Goal: Task Accomplishment & Management: Manage account settings

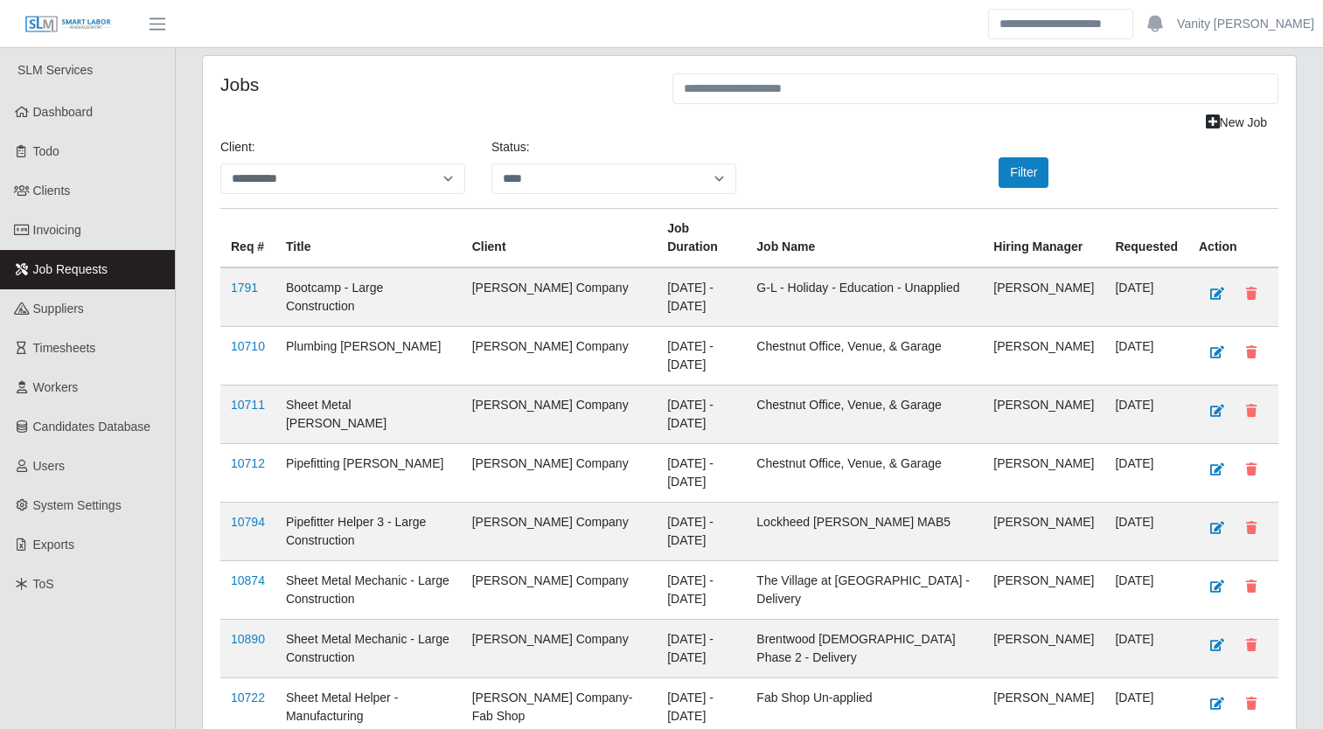
select select "****"
click at [85, 450] on link "Users" at bounding box center [87, 466] width 175 height 39
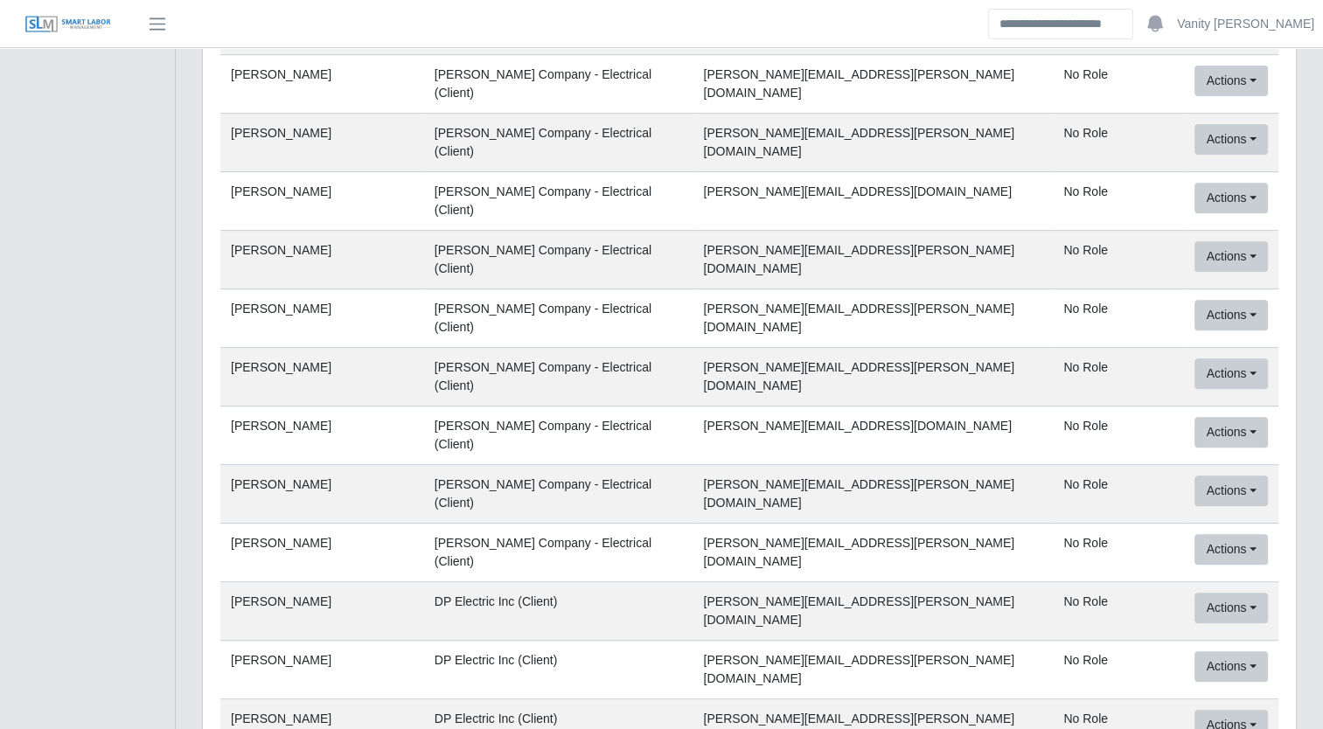
scroll to position [7295, 0]
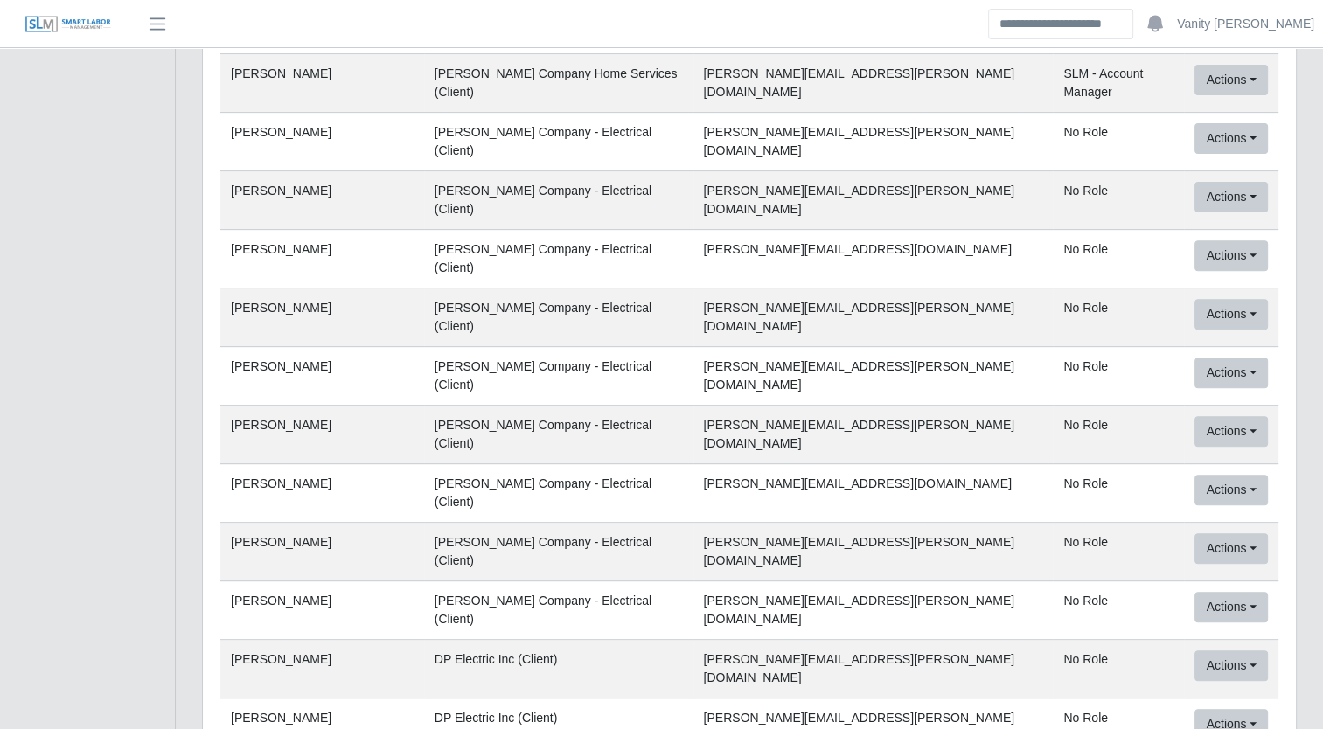
scroll to position [7120, 0]
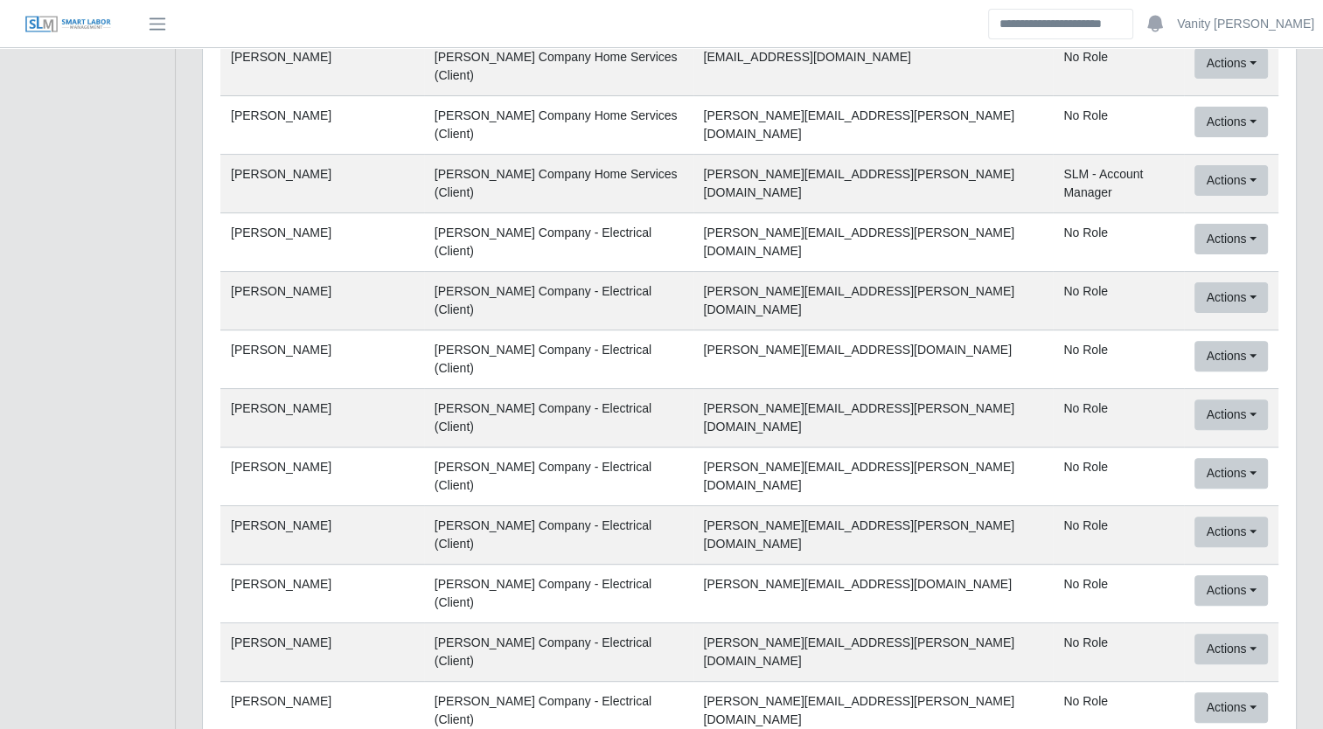
drag, startPoint x: 1258, startPoint y: 360, endPoint x: 726, endPoint y: 79, distance: 601.7
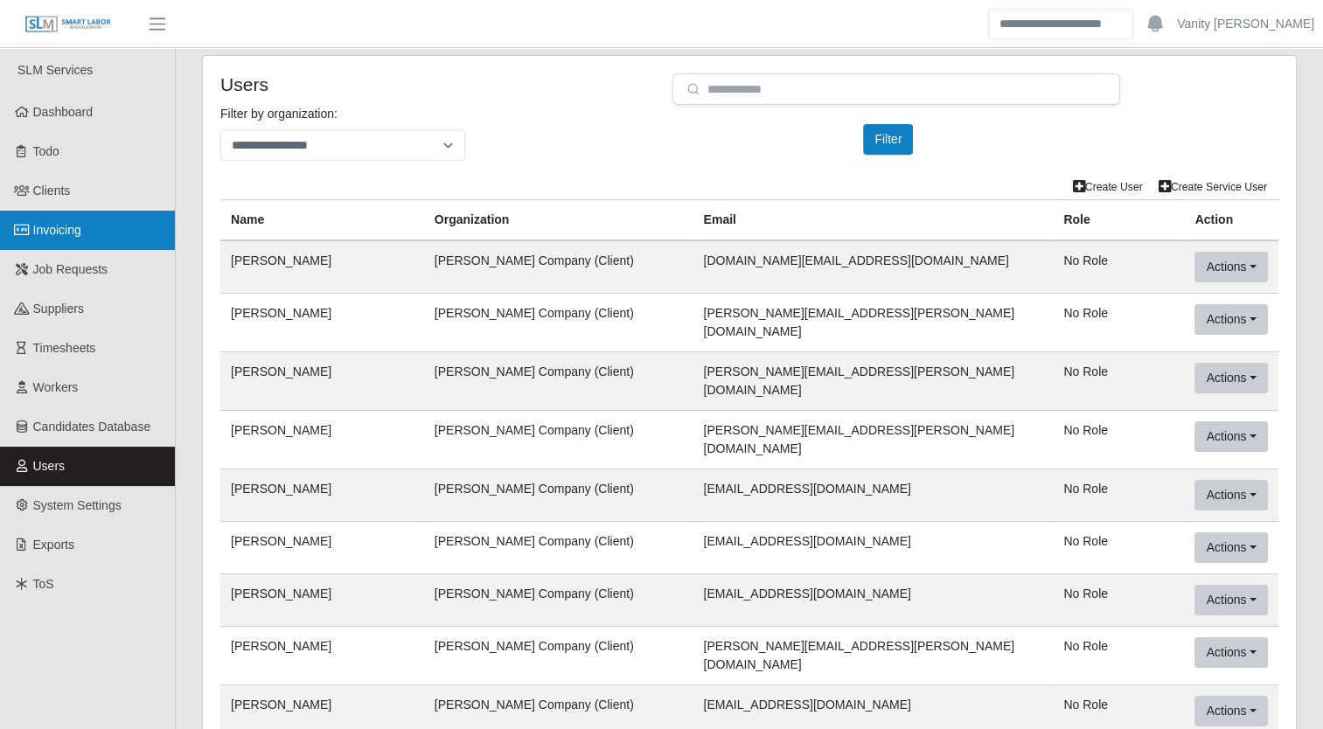
click at [89, 236] on link "Invoicing" at bounding box center [87, 230] width 175 height 39
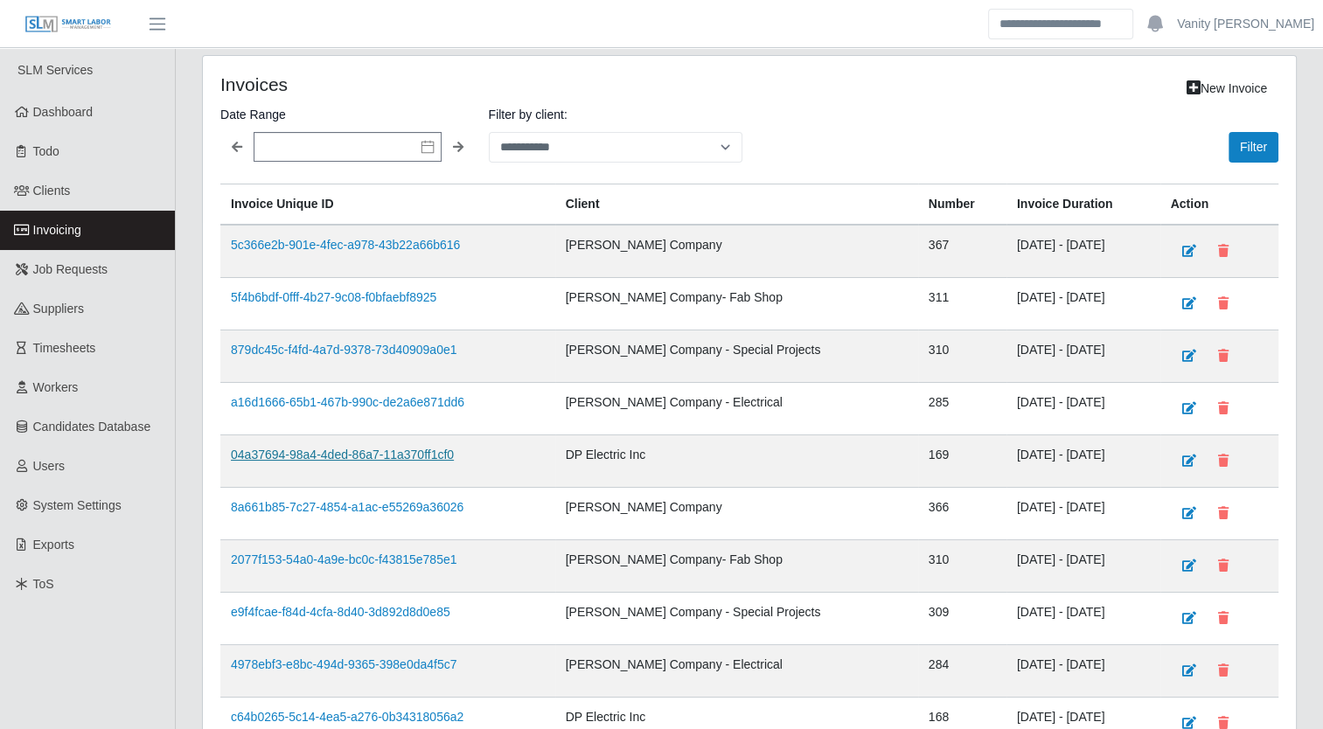
click at [386, 456] on link "04a37694-98a4-4ded-86a7-11a370ff1cf0" at bounding box center [342, 455] width 223 height 14
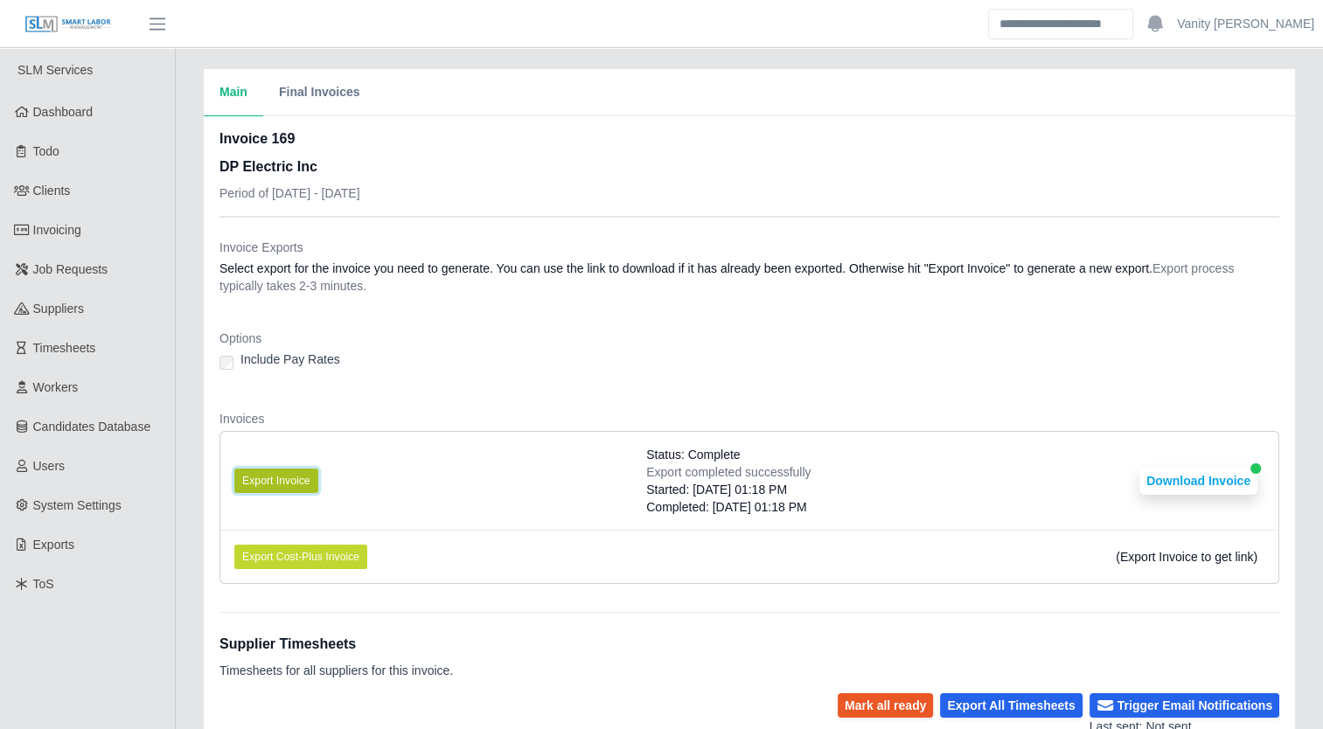
click at [310, 477] on button "Export Invoice" at bounding box center [276, 481] width 84 height 24
click at [1151, 478] on button "Download Invoice" at bounding box center [1199, 481] width 118 height 28
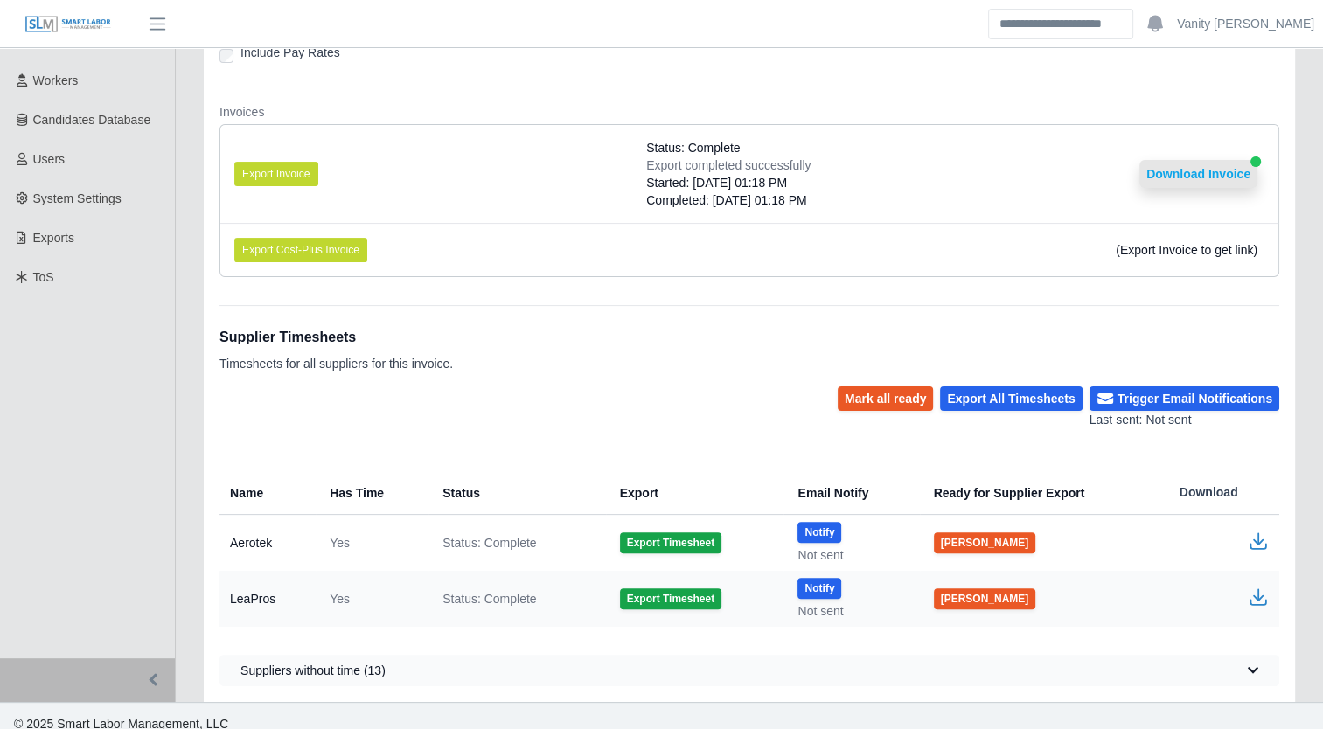
scroll to position [322, 0]
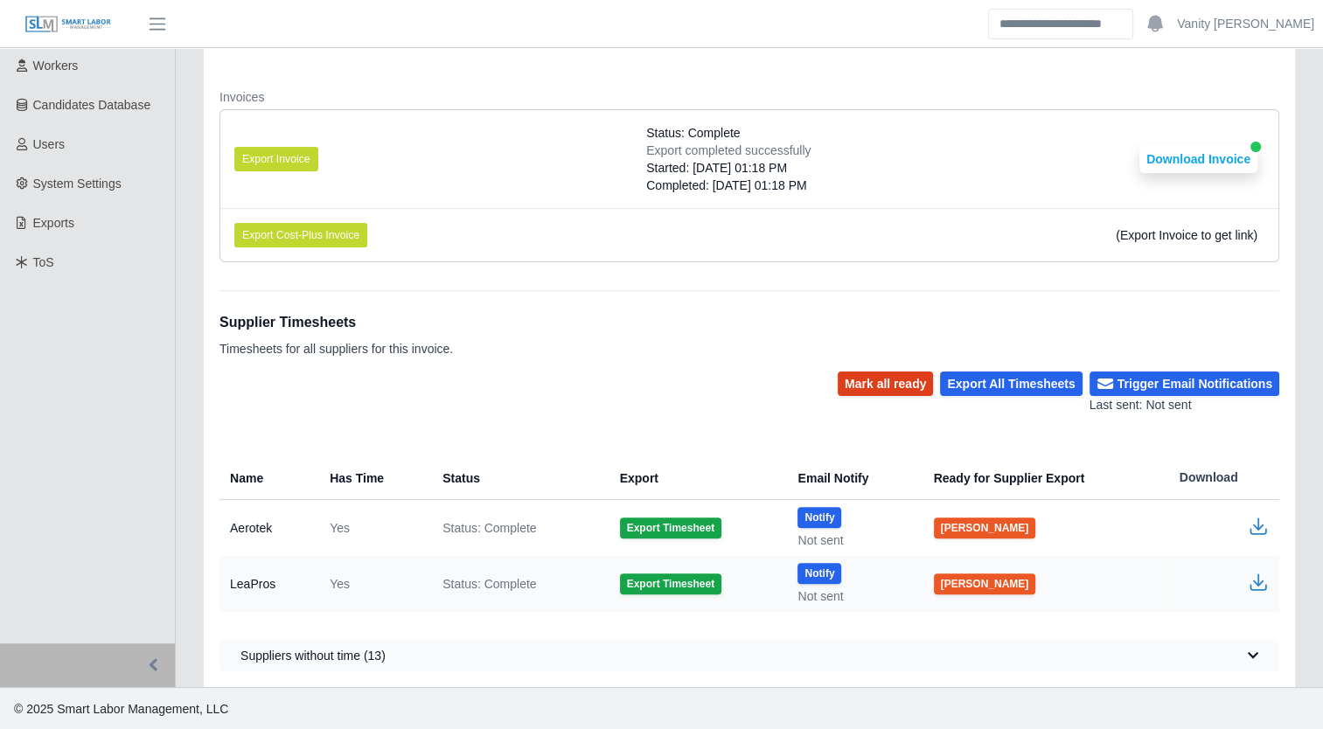
click at [924, 380] on button "Mark all ready" at bounding box center [885, 384] width 95 height 24
click at [1178, 380] on button "Trigger Email Notifications" at bounding box center [1185, 384] width 190 height 24
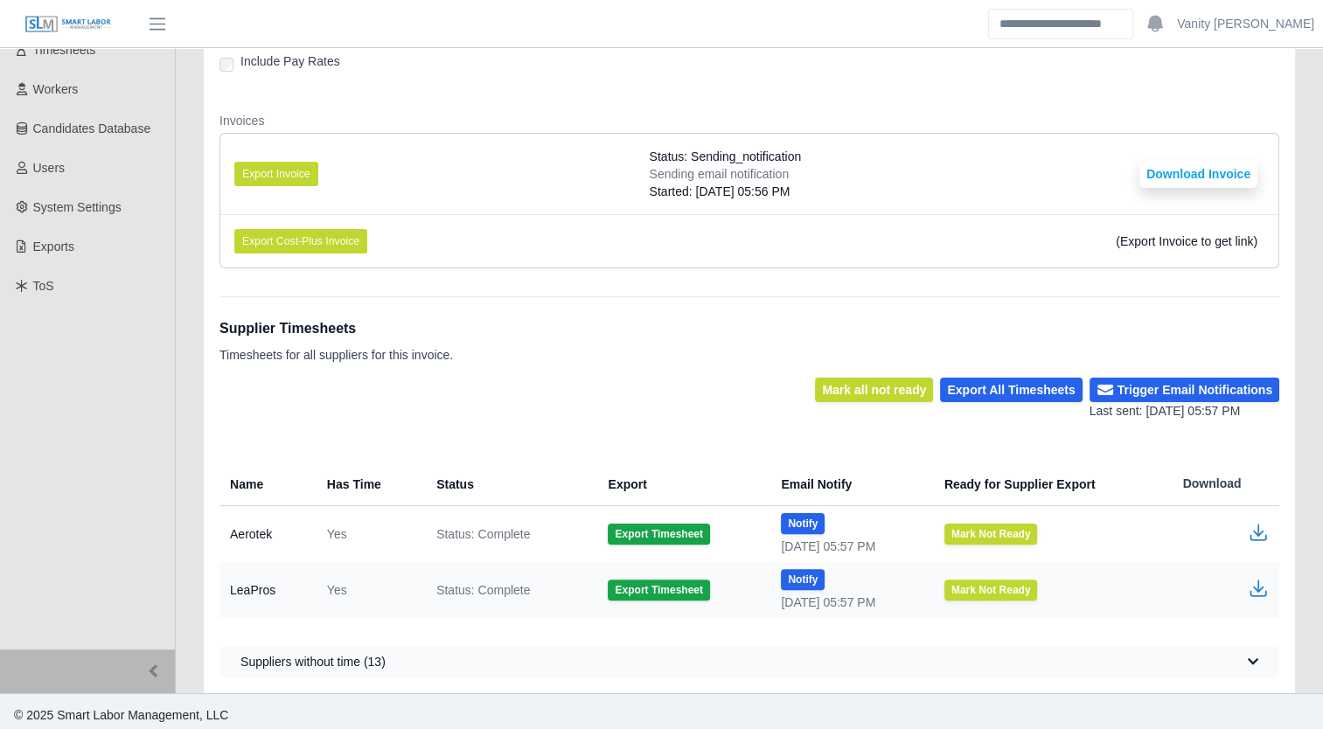
scroll to position [304, 0]
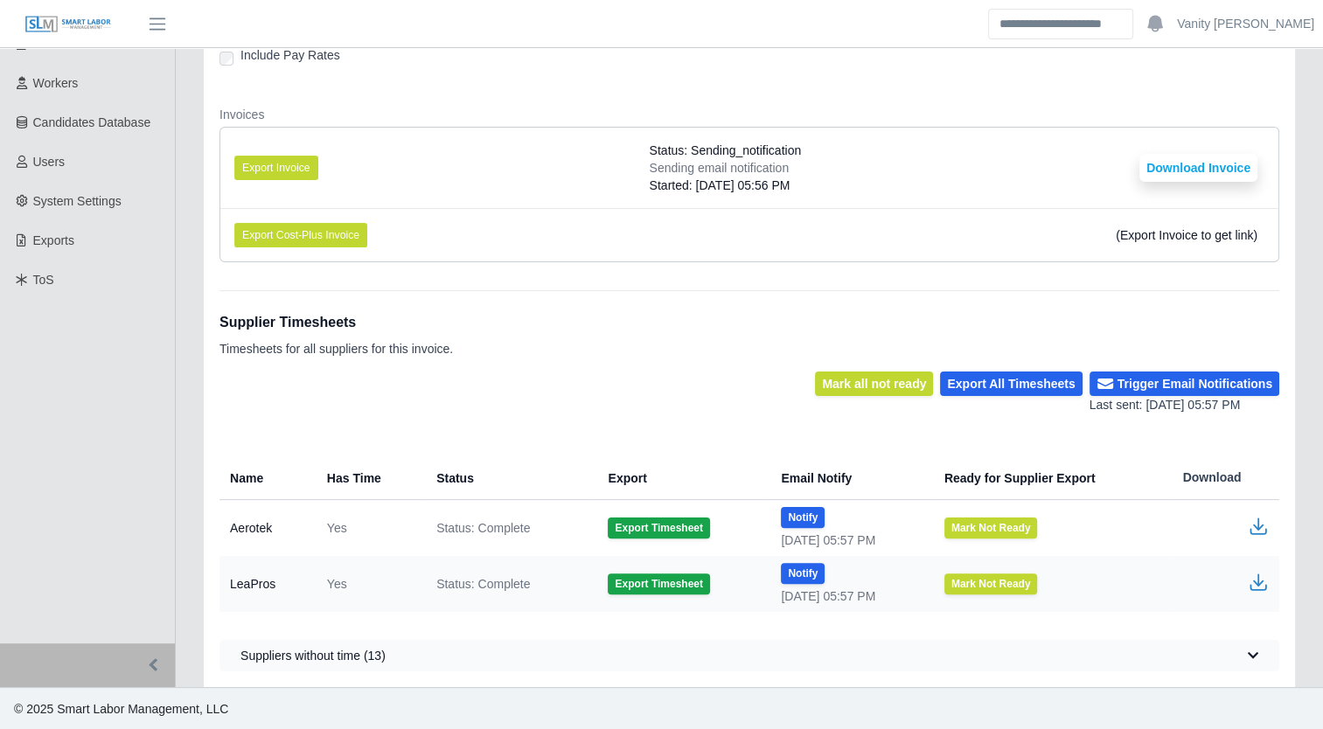
click at [183, 443] on div "Main Final Invoices Invoice 169 DP Electric Inc Period of 08/04/2025 - 08/10/20…" at bounding box center [749, 226] width 1147 height 923
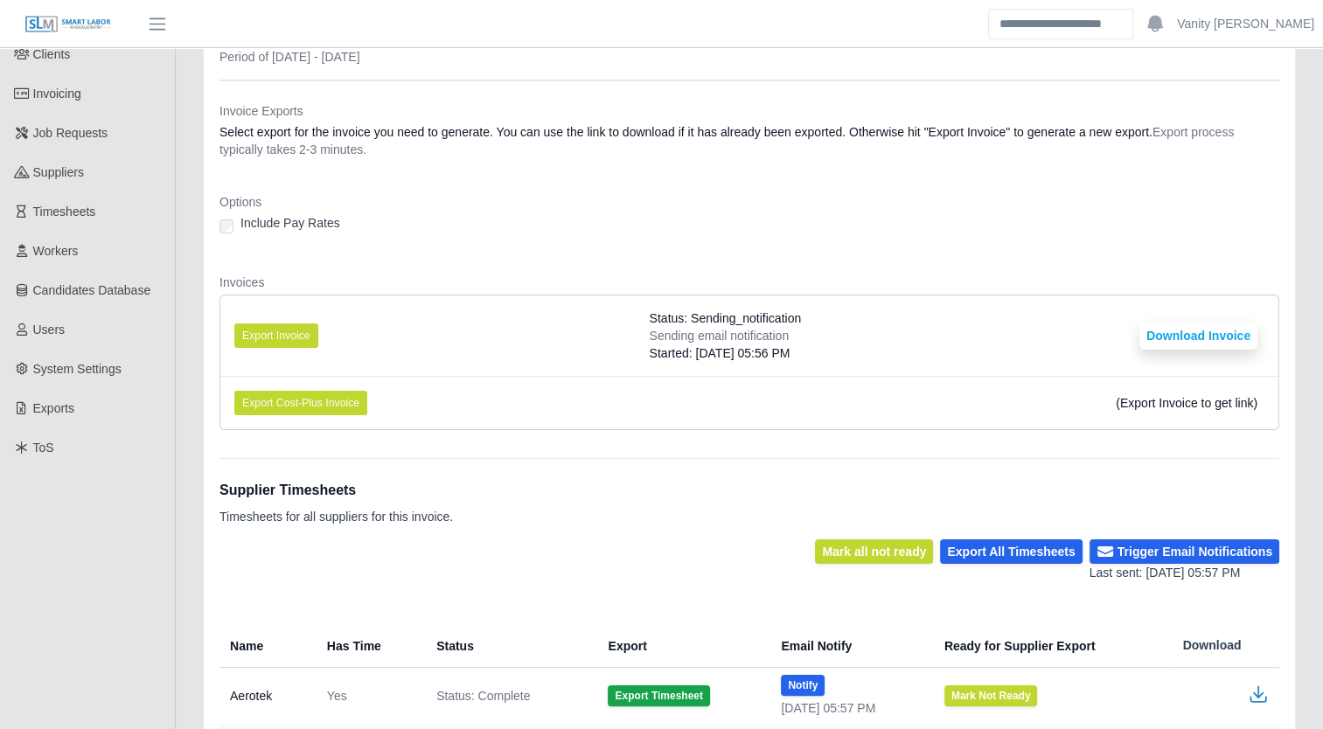
scroll to position [0, 0]
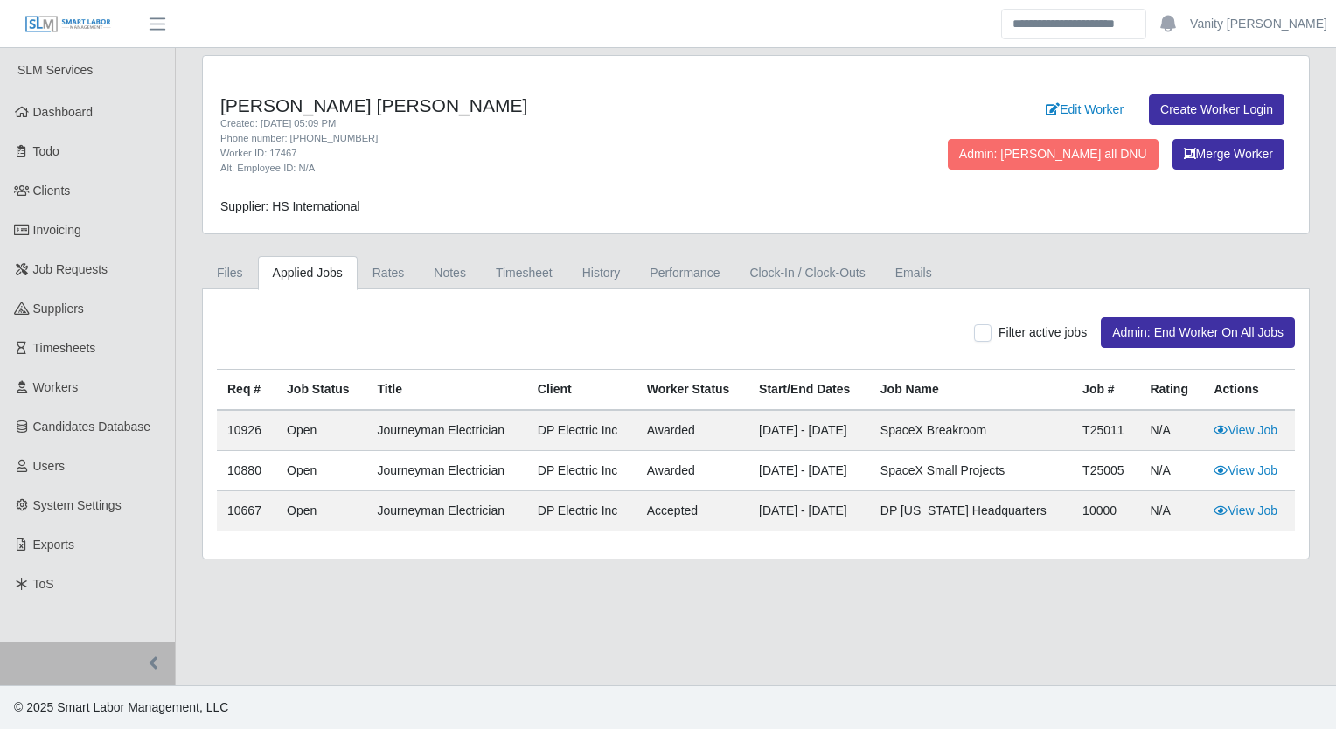
click at [566, 107] on h4 "[PERSON_NAME] [PERSON_NAME]" at bounding box center [527, 105] width 614 height 22
